Goal: Information Seeking & Learning: Learn about a topic

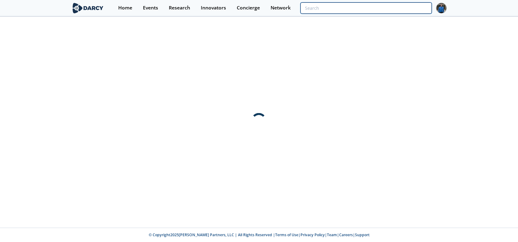
click at [397, 8] on input "search" at bounding box center [365, 7] width 131 height 11
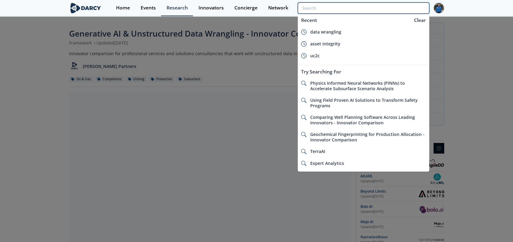
type input "k"
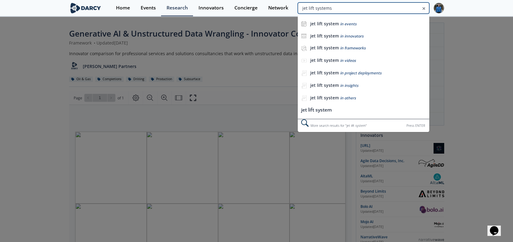
type input "jet lift systems"
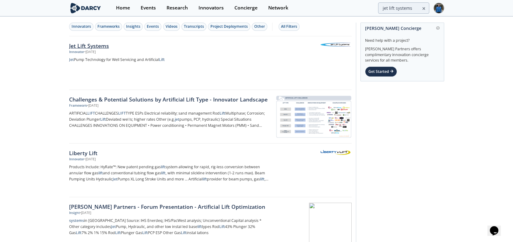
click at [78, 50] on div "Innovator" at bounding box center [76, 52] width 15 height 5
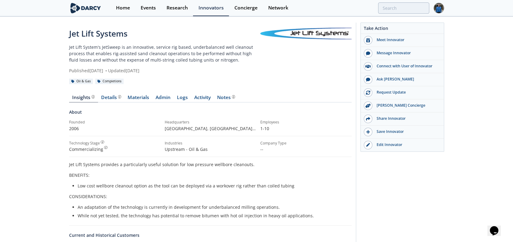
click at [180, 46] on p "Jet Lift System's JetSweep is an innovative, service rig based, underbalanced w…" at bounding box center [164, 53] width 191 height 19
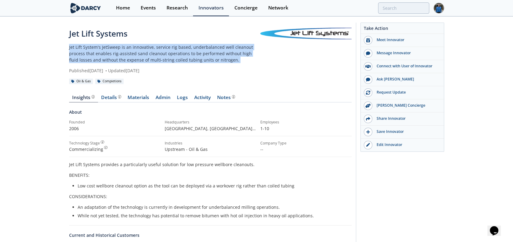
click at [180, 46] on p "Jet Lift System's JetSweep is an innovative, service rig based, underbalanced w…" at bounding box center [164, 53] width 191 height 19
click at [187, 49] on p "Jet Lift System's JetSweep is an innovative, service rig based, underbalanced w…" at bounding box center [164, 53] width 191 height 19
